Goal: Browse casually: Explore the website without a specific task or goal

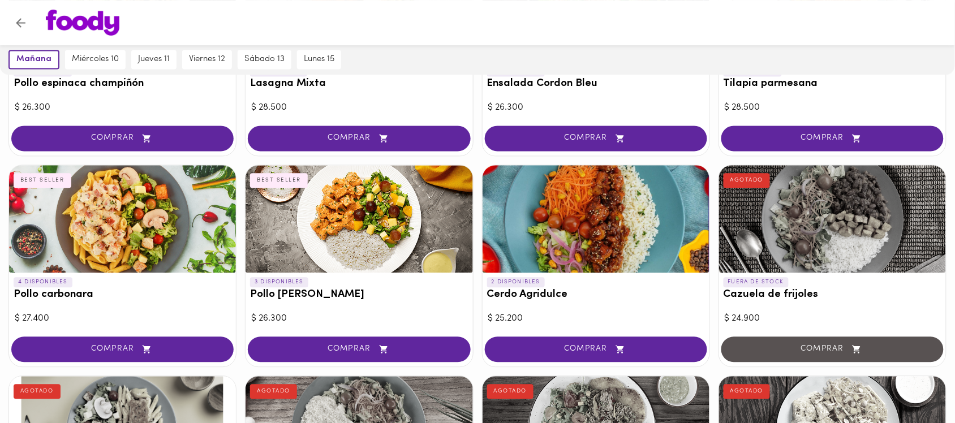
scroll to position [990, 0]
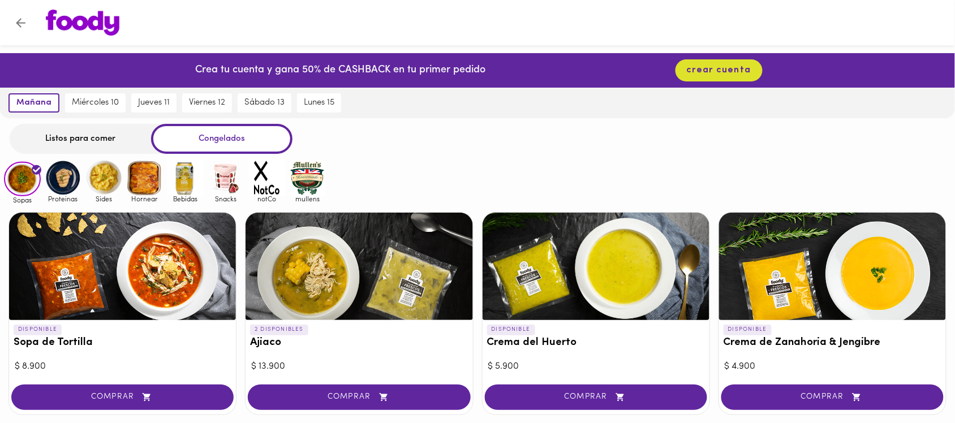
click at [70, 167] on img at bounding box center [63, 178] width 37 height 37
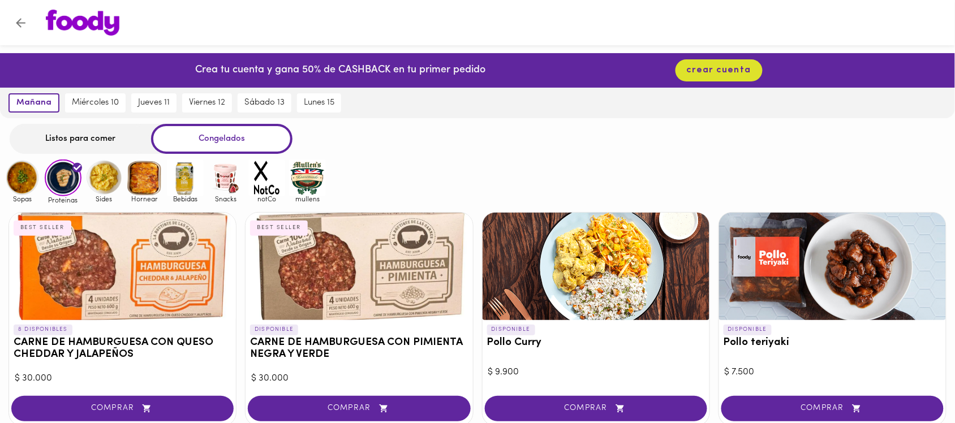
click at [108, 173] on img at bounding box center [103, 178] width 37 height 37
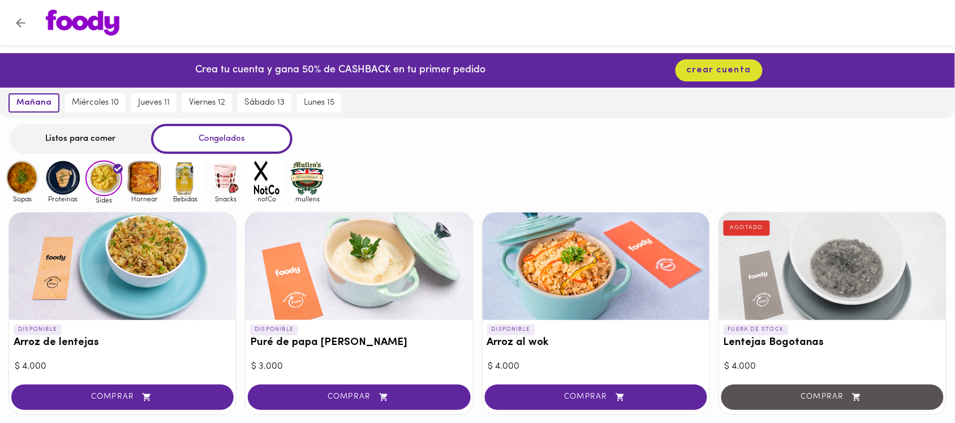
click at [154, 183] on img at bounding box center [144, 178] width 37 height 37
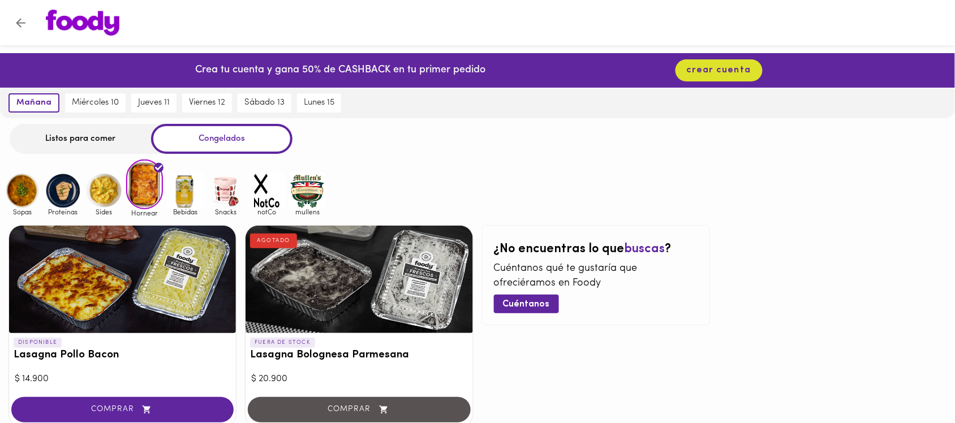
click at [180, 196] on img at bounding box center [185, 191] width 37 height 37
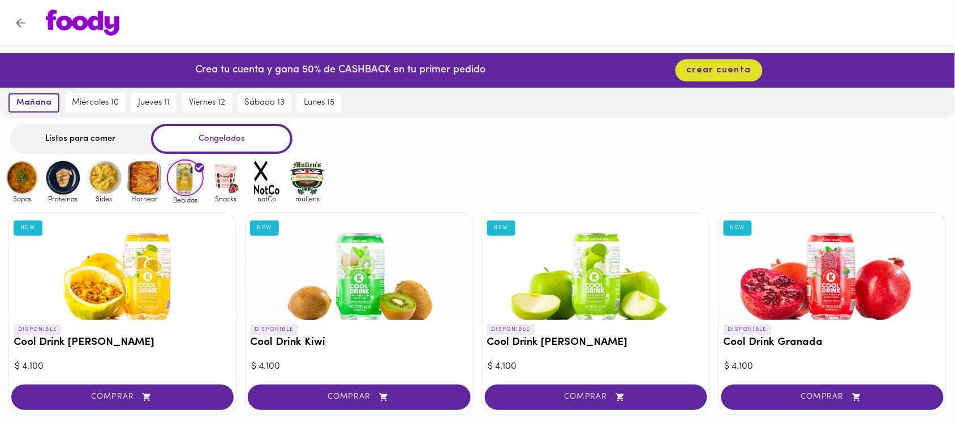
click at [233, 185] on img at bounding box center [226, 178] width 37 height 37
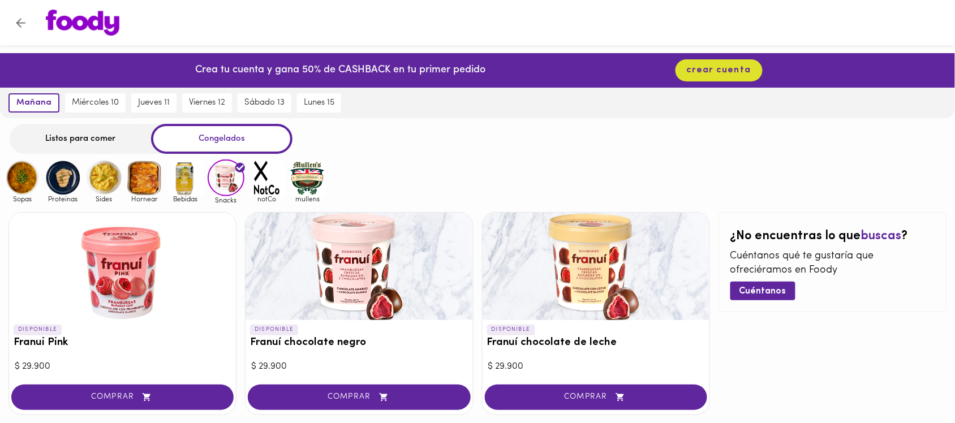
click at [10, 175] on img at bounding box center [22, 178] width 37 height 37
